Goal: Use online tool/utility: Utilize a website feature to perform a specific function

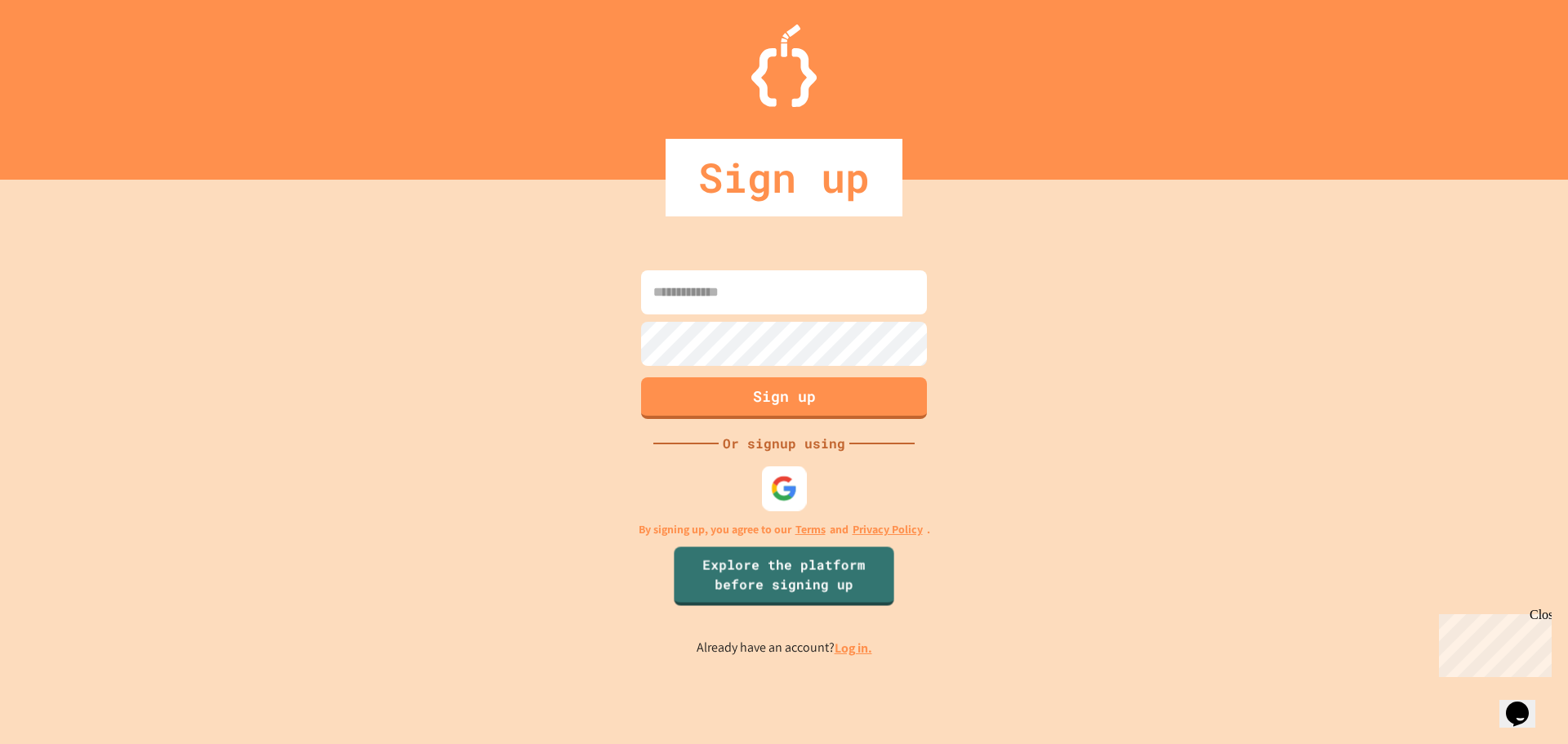
click at [781, 478] on img at bounding box center [784, 488] width 27 height 27
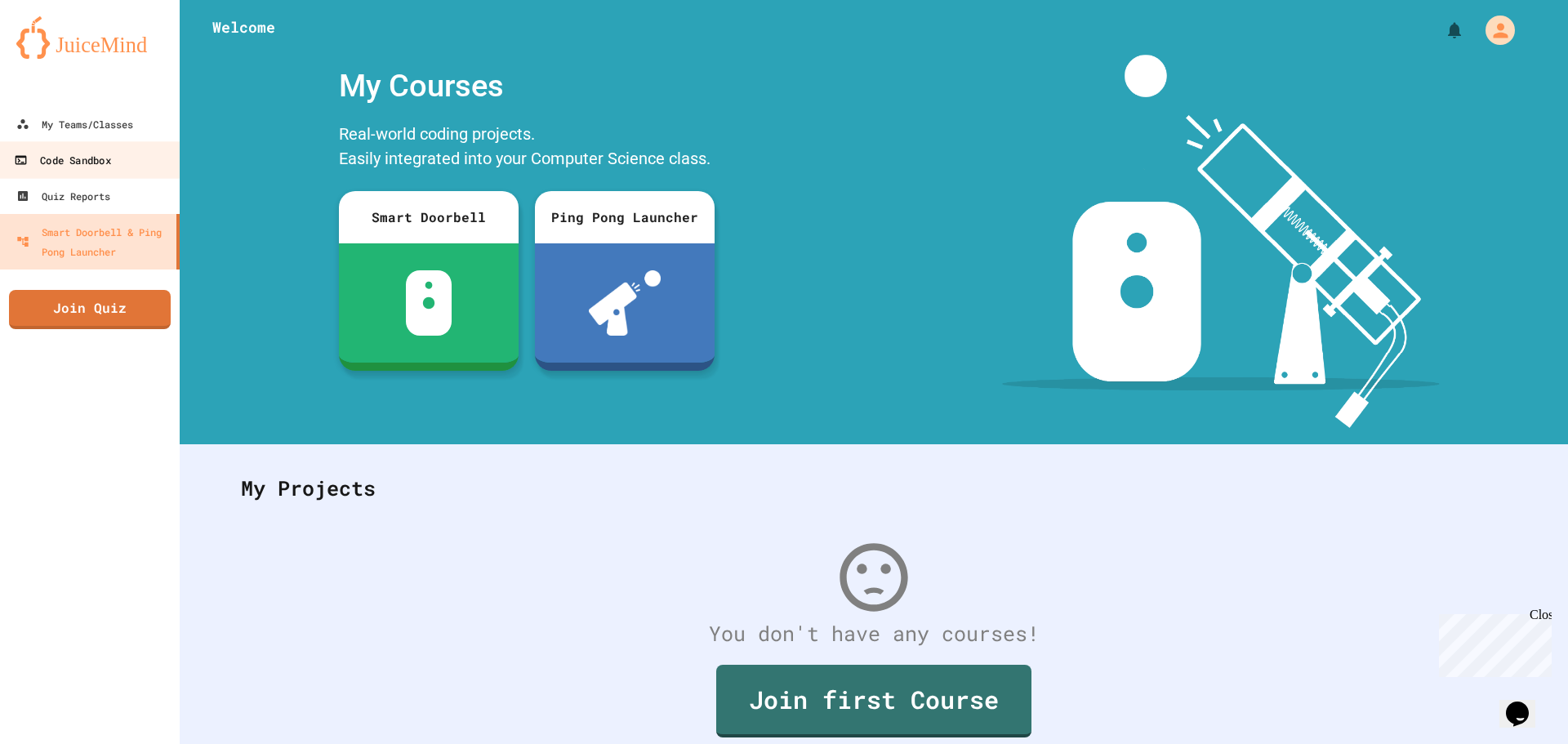
click at [126, 167] on link "Code Sandbox" at bounding box center [90, 159] width 185 height 37
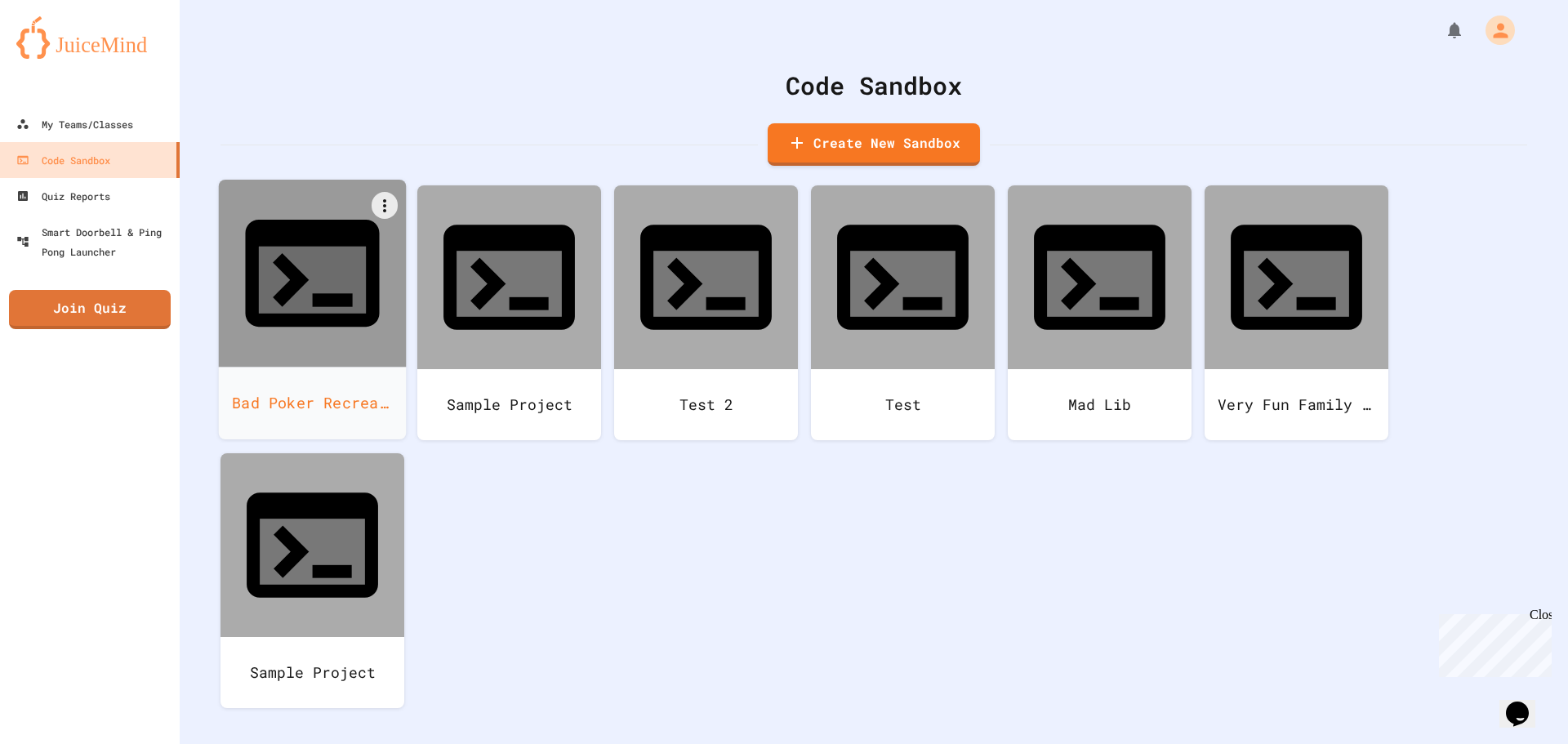
click at [338, 250] on icon at bounding box center [312, 273] width 134 height 107
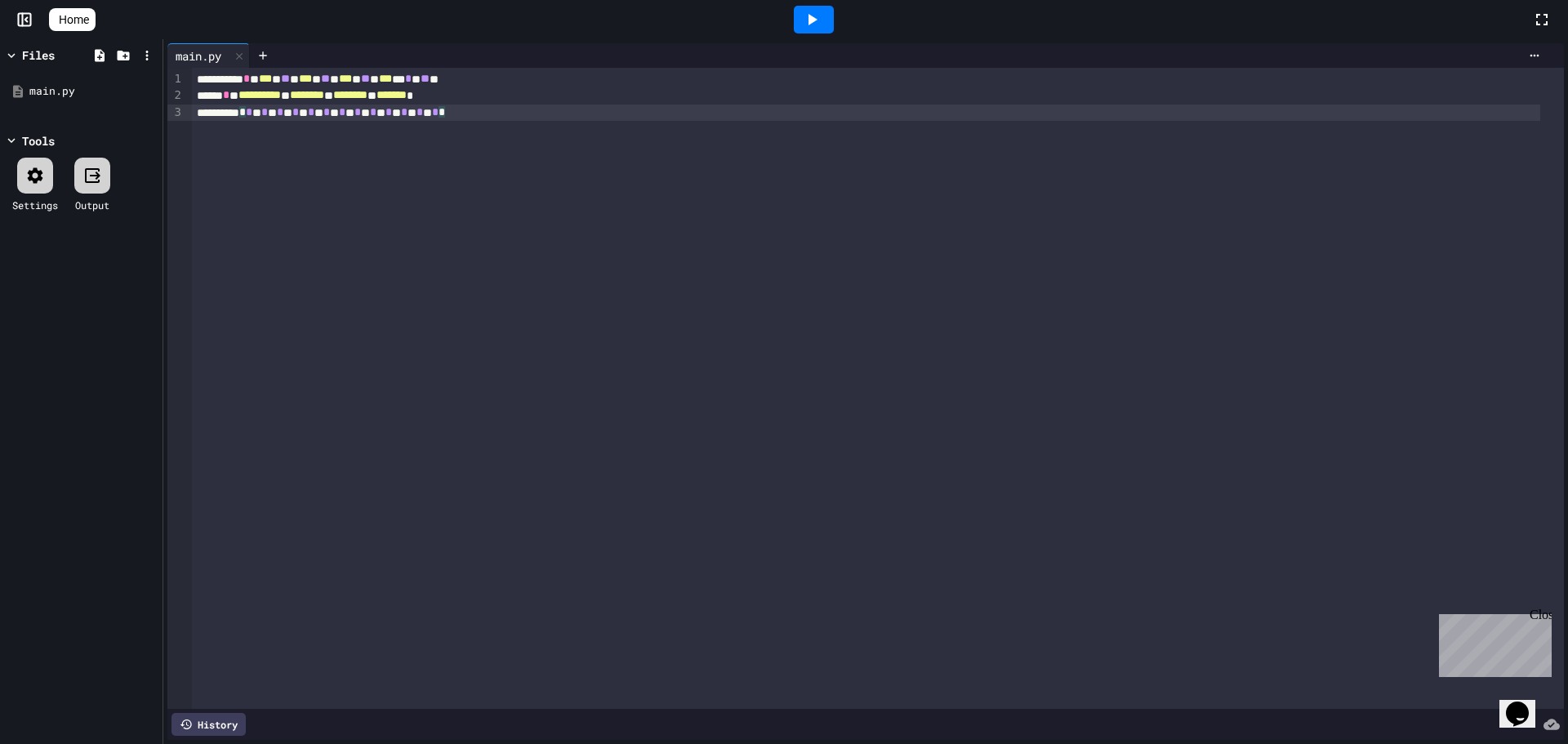
click at [537, 127] on div "**********" at bounding box center [877, 388] width 1372 height 641
